Goal: Task Accomplishment & Management: Manage account settings

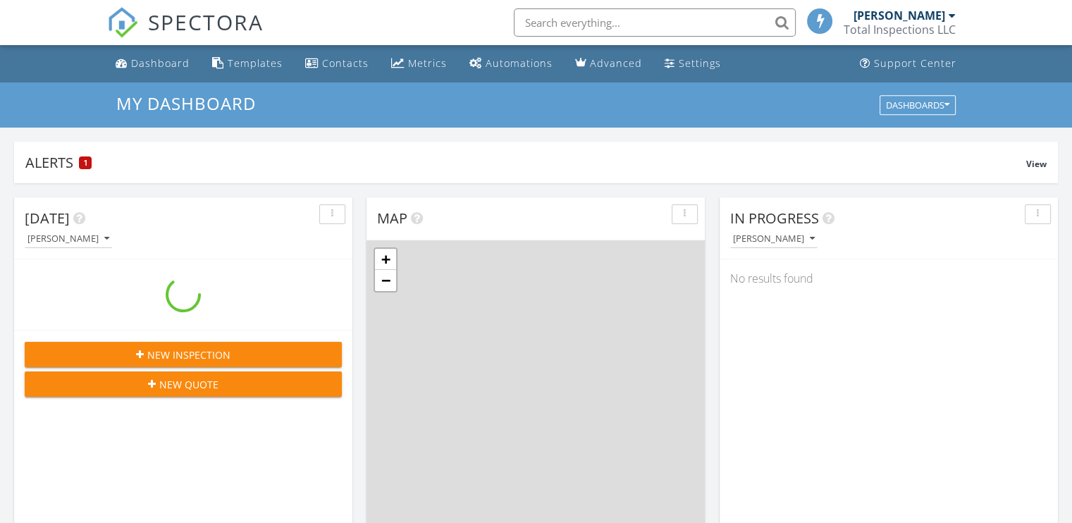
scroll to position [1304, 1094]
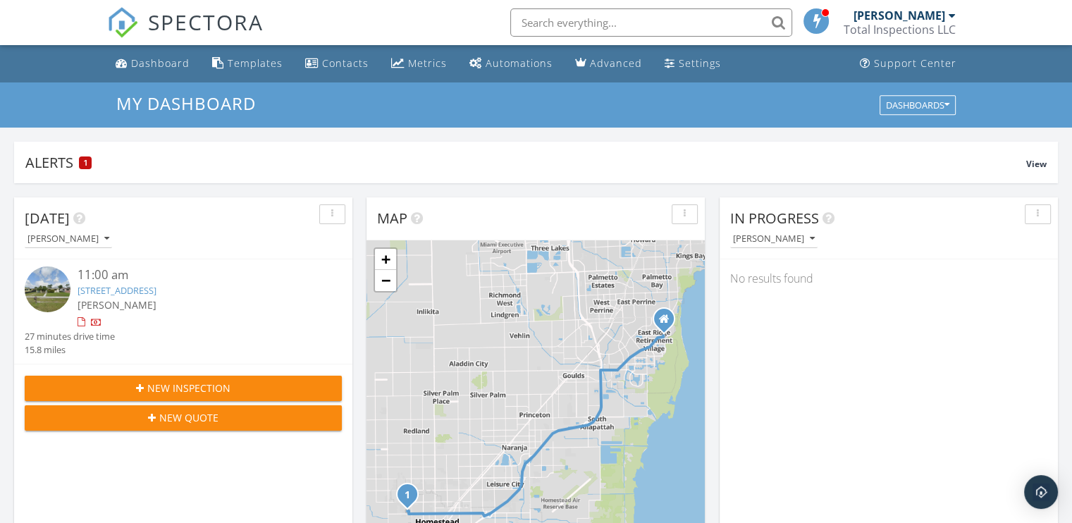
click at [106, 294] on link "1625 NW 9th Ct, Homestead, FL 33030" at bounding box center [117, 290] width 79 height 13
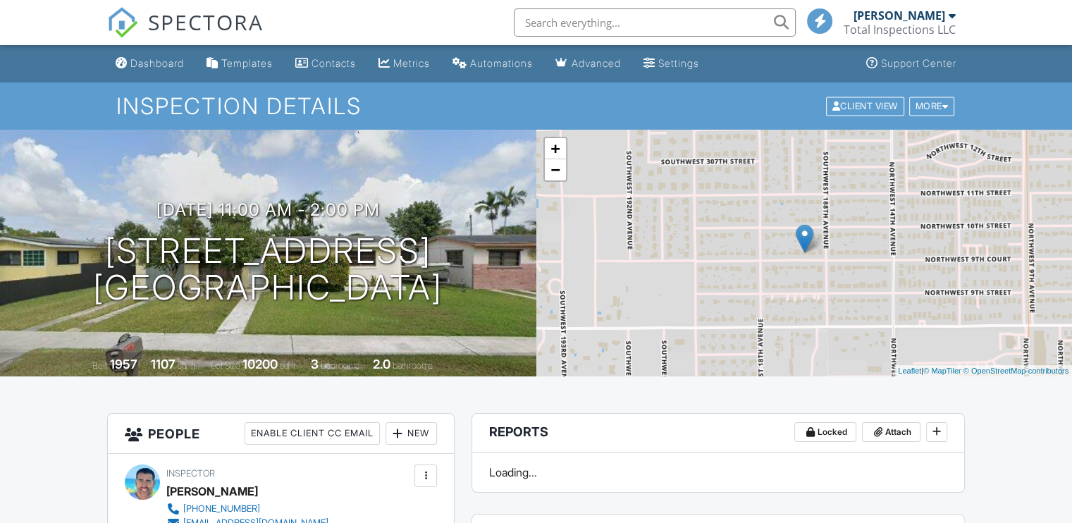
click at [592, 280] on div "+ − Leaflet | © MapTiler © OpenStreetMap contributors" at bounding box center [804, 253] width 536 height 247
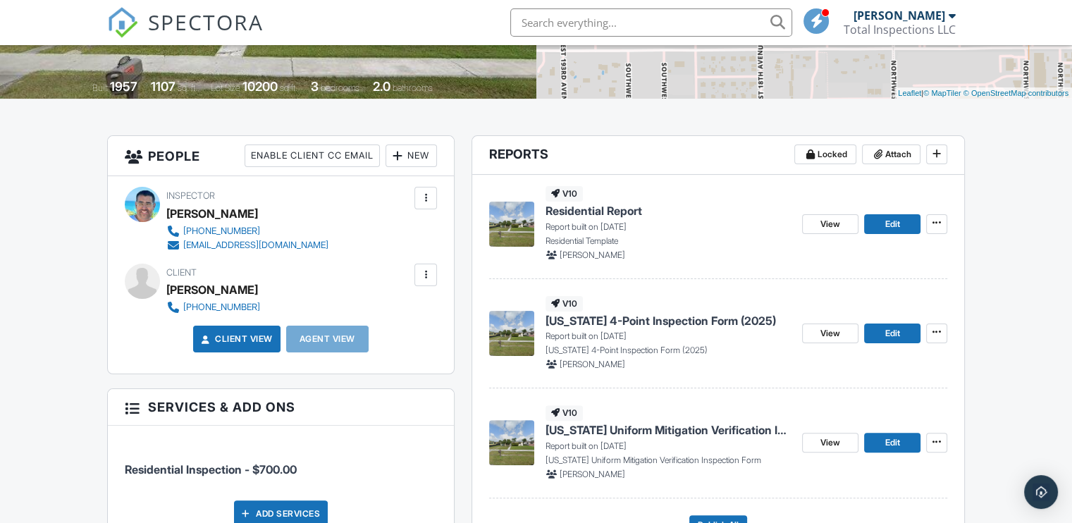
scroll to position [335, 0]
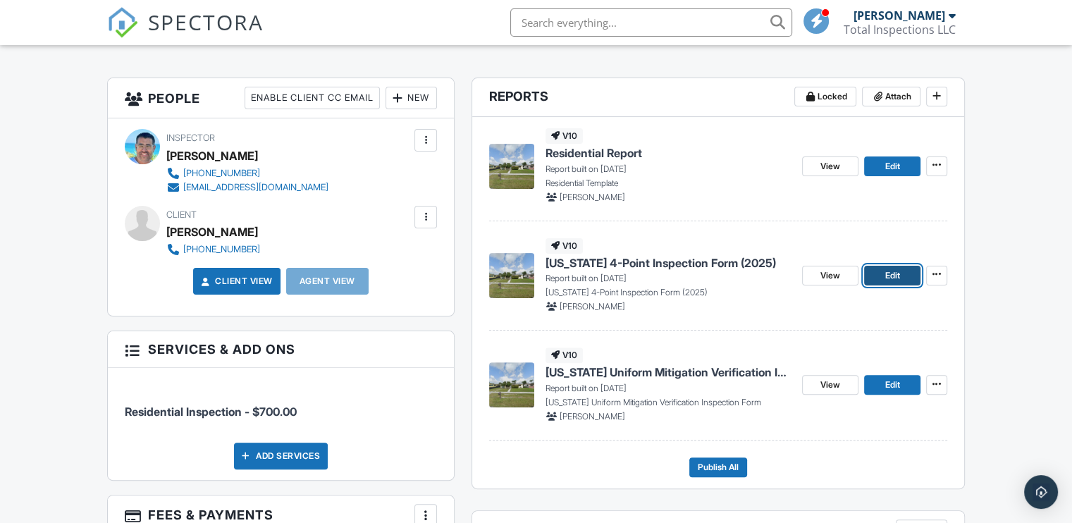
click at [888, 274] on span "Edit" at bounding box center [891, 275] width 15 height 14
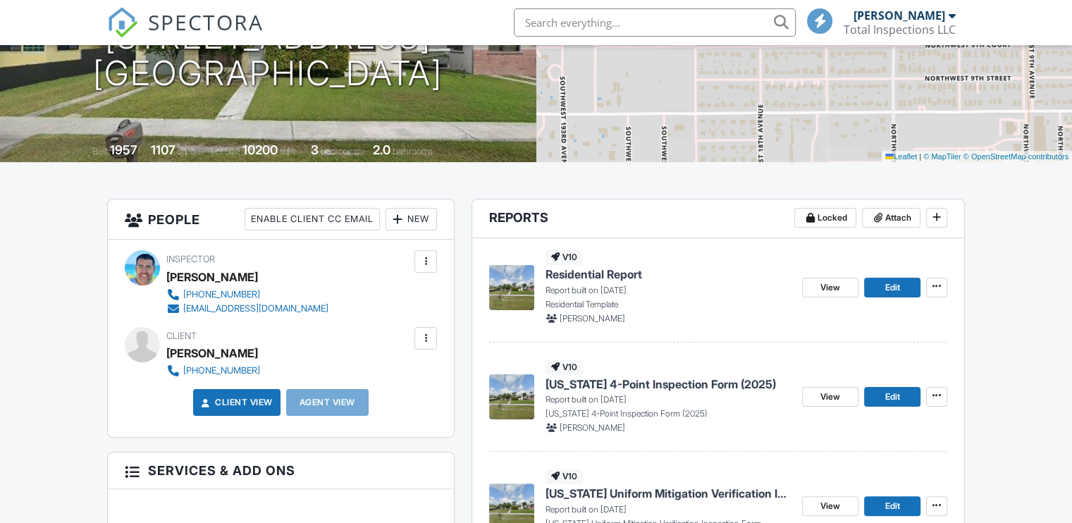
scroll to position [330, 0]
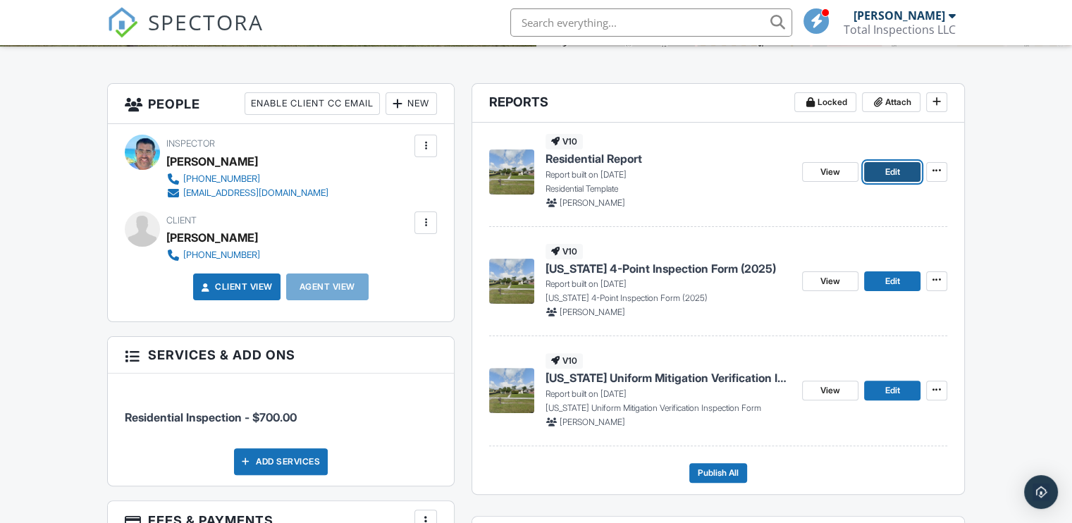
click at [879, 171] on link "Edit" at bounding box center [892, 172] width 56 height 20
